Goal: Task Accomplishment & Management: Use online tool/utility

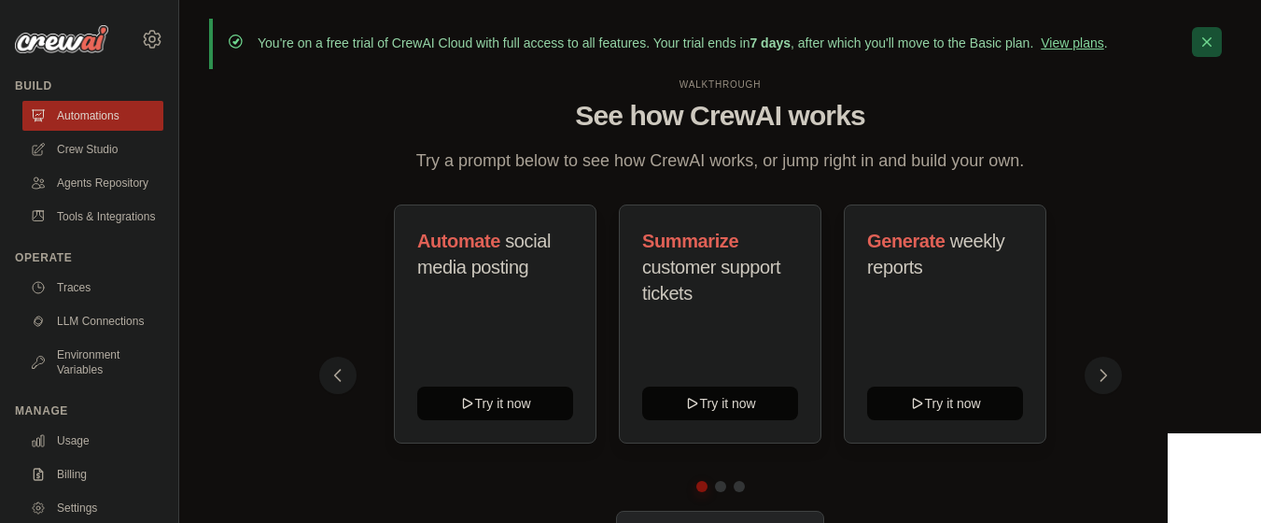
click at [1203, 47] on icon "button" at bounding box center [1207, 42] width 19 height 19
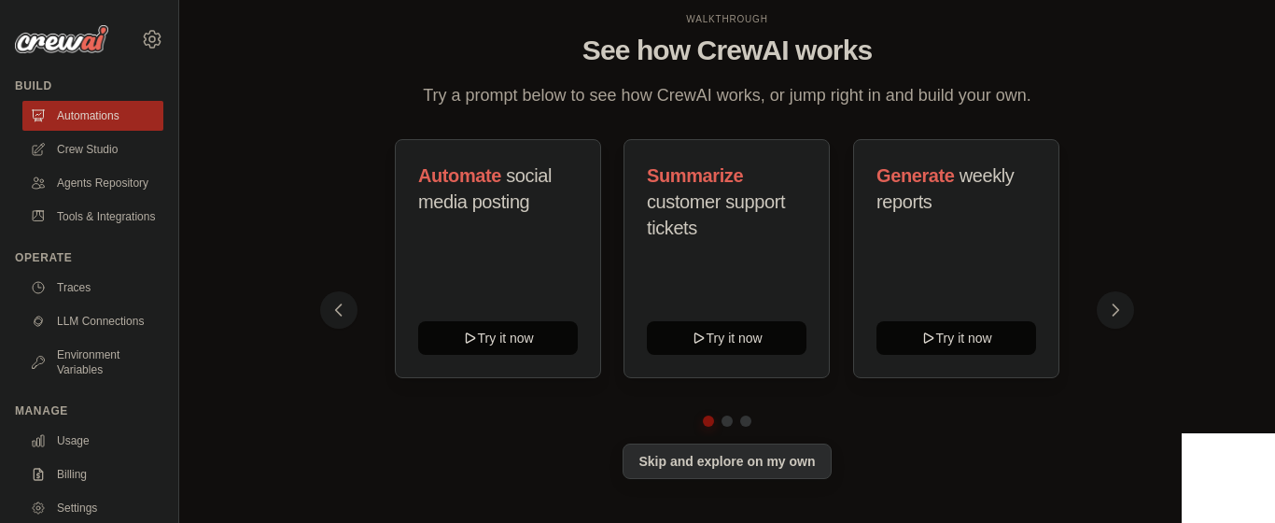
click at [722, 465] on button "Skip and explore on my own" at bounding box center [727, 460] width 208 height 35
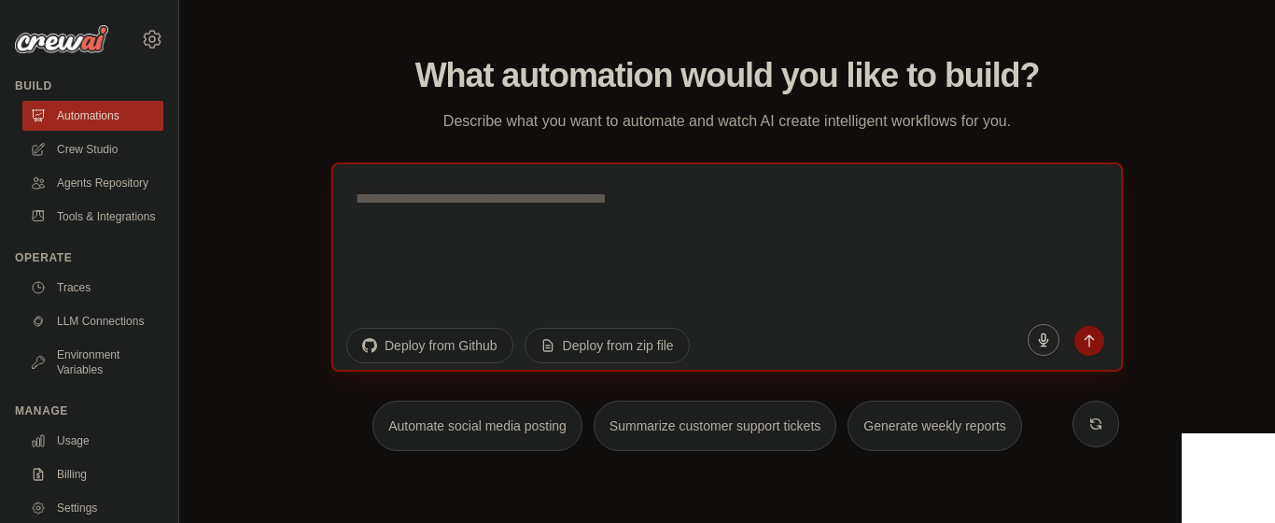
click at [555, 252] on textarea at bounding box center [727, 266] width 792 height 209
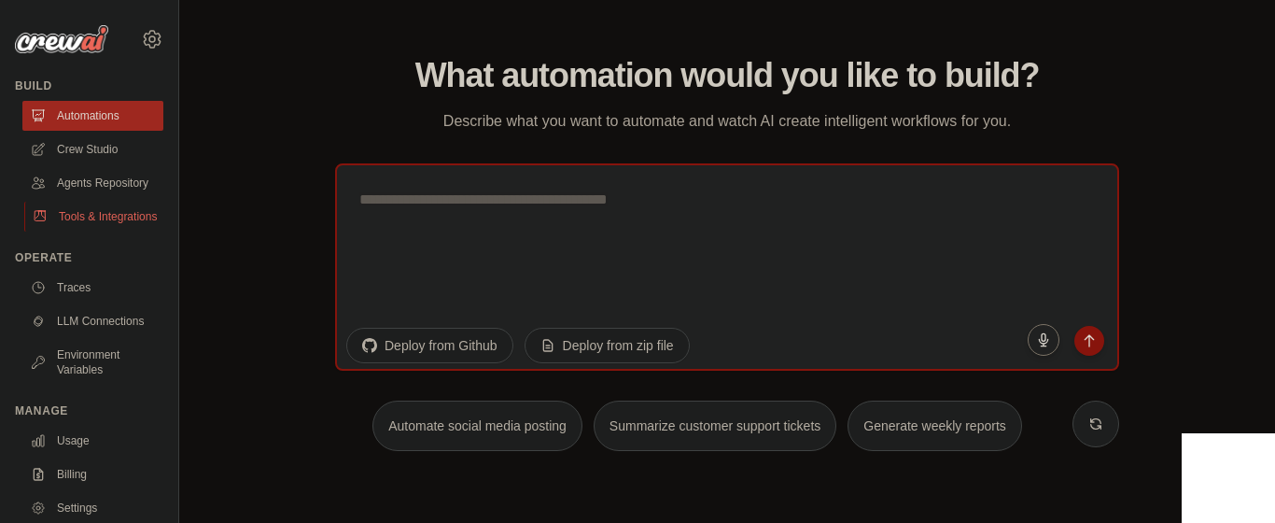
click at [87, 231] on link "Tools & Integrations" at bounding box center [94, 217] width 141 height 30
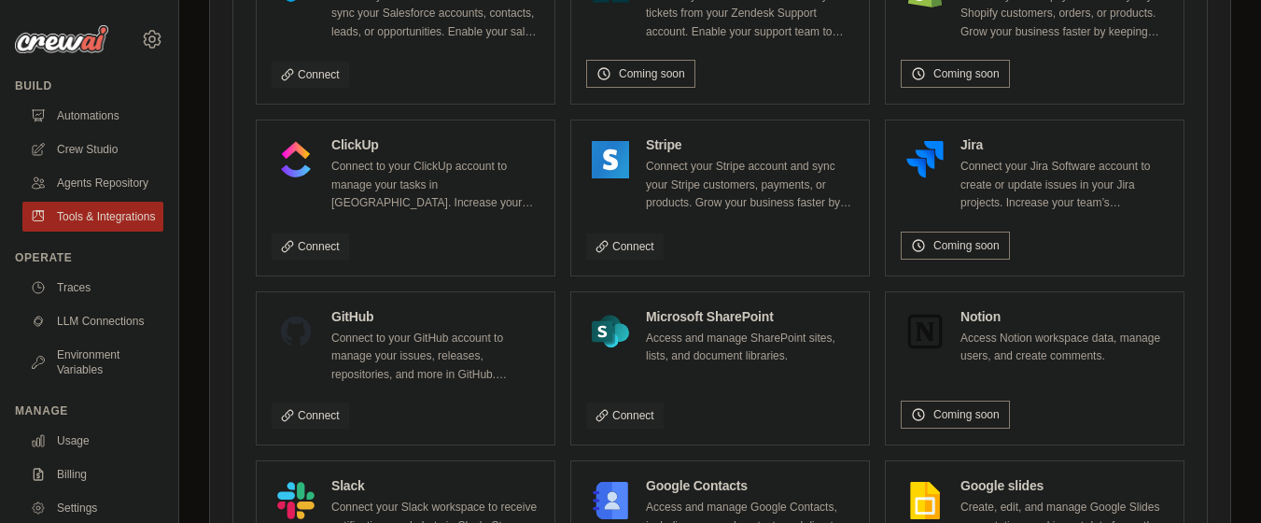
scroll to position [1046, 0]
